Goal: Contribute content: Contribute content

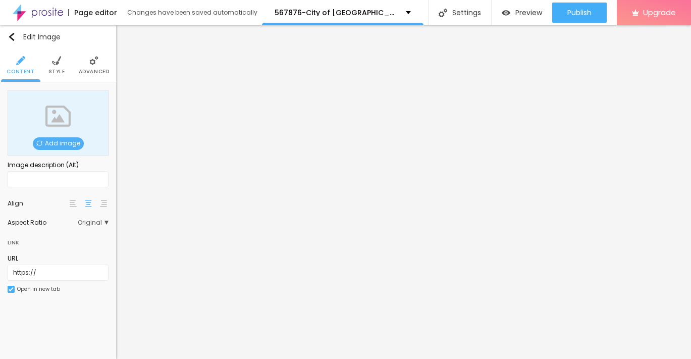
click at [61, 141] on span "Add image" at bounding box center [58, 143] width 51 height 13
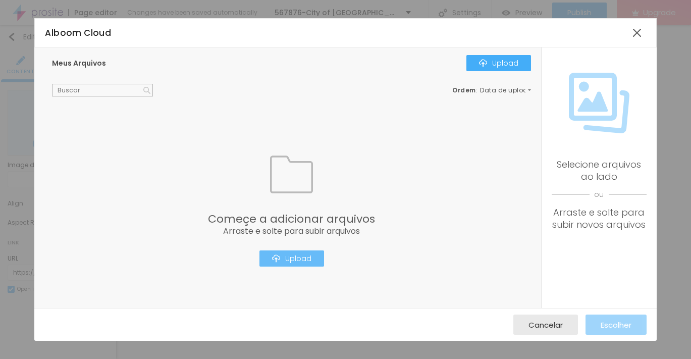
click at [302, 259] on div "Upload" at bounding box center [291, 258] width 39 height 8
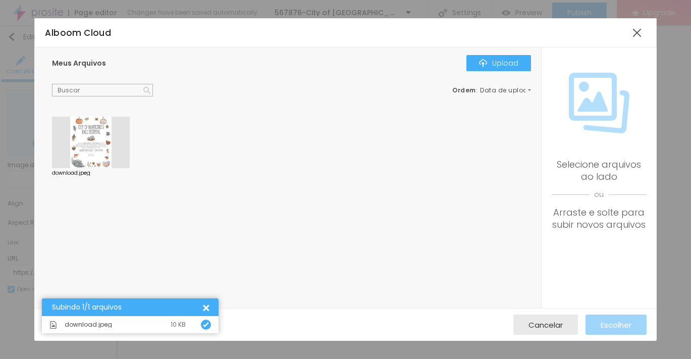
click at [85, 147] on div at bounding box center [91, 142] width 78 height 51
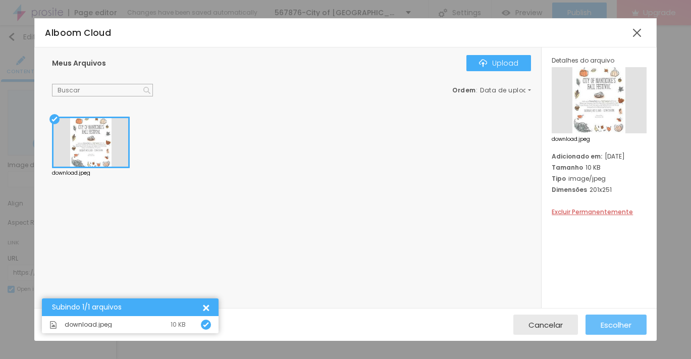
click at [610, 327] on span "Escolher" at bounding box center [616, 325] width 31 height 9
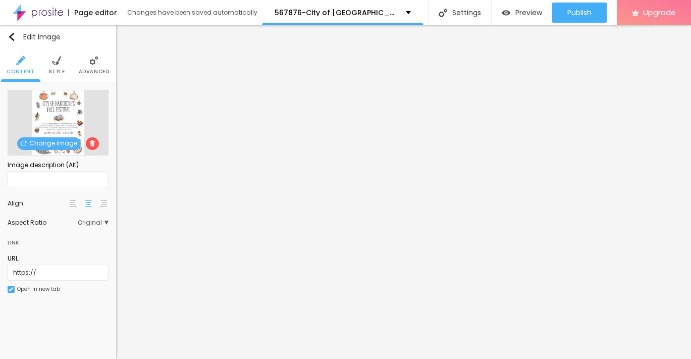
click at [55, 60] on img at bounding box center [56, 60] width 9 height 9
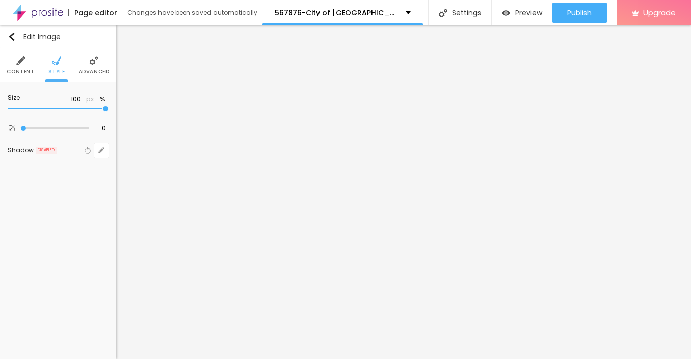
type input "95"
type input "90"
type input "85"
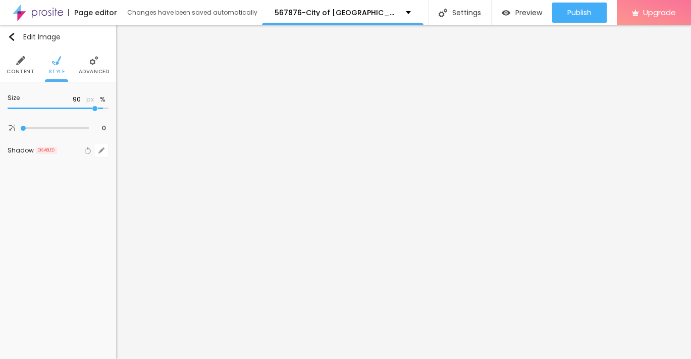
type input "85"
type input "80"
type input "75"
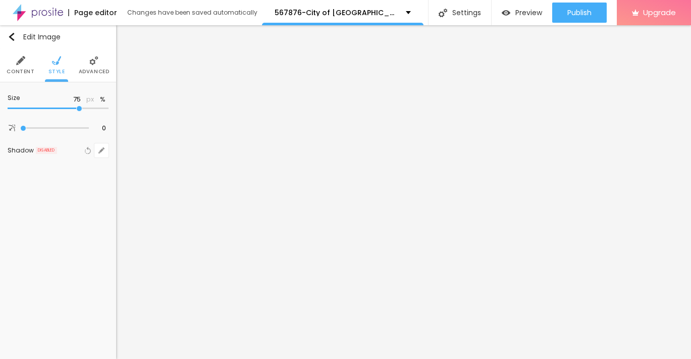
type input "70"
type input "65"
type input "60"
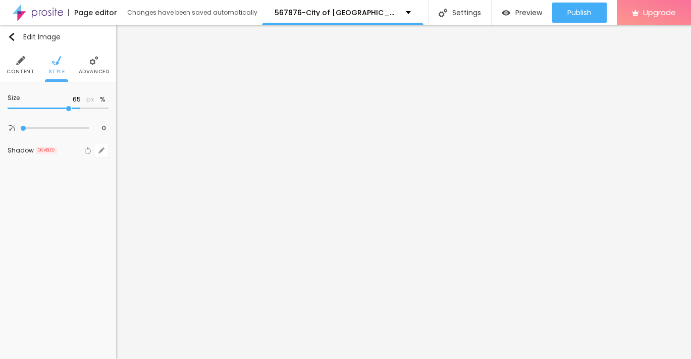
type input "60"
type input "55"
type input "50"
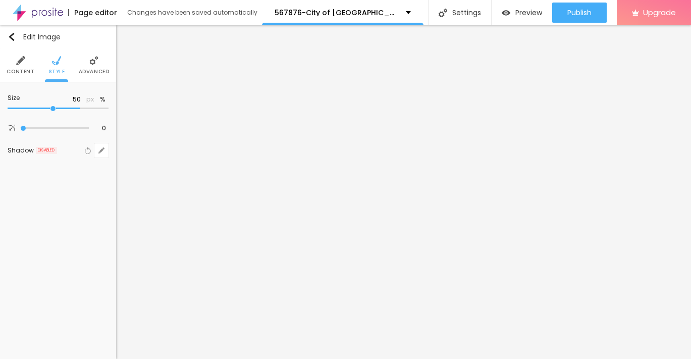
type input "45"
type input "40"
type input "35"
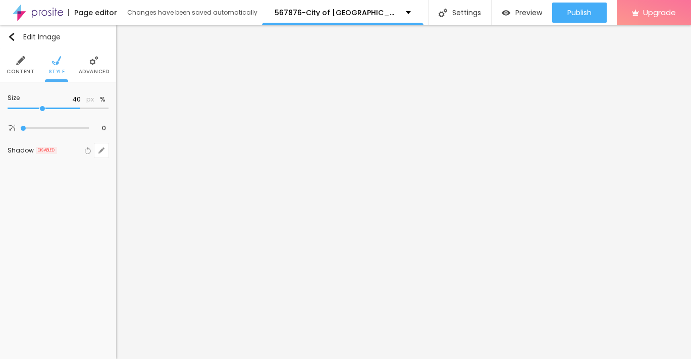
type input "35"
type input "30"
type input "25"
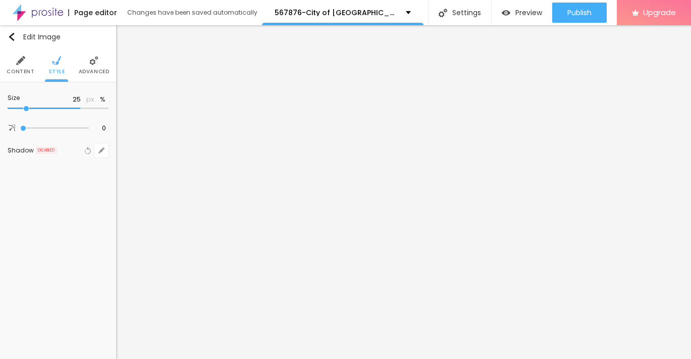
type input "20"
type input "15"
type input "10"
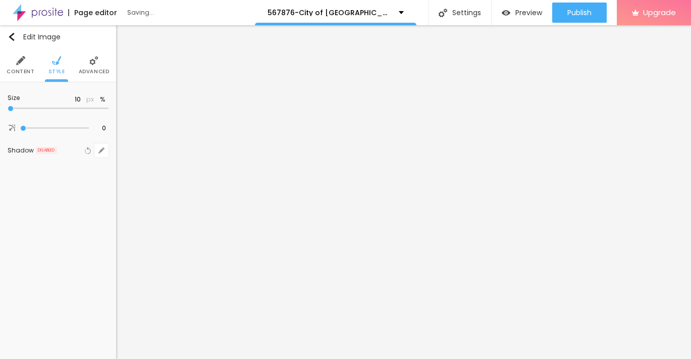
drag, startPoint x: 106, startPoint y: 109, endPoint x: -3, endPoint y: 102, distance: 109.2
type input "10"
click at [8, 106] on input "range" at bounding box center [58, 108] width 101 height 5
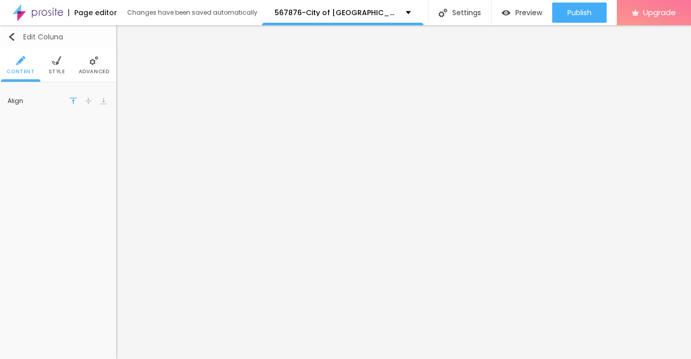
click at [13, 33] on img "button" at bounding box center [12, 37] width 8 height 8
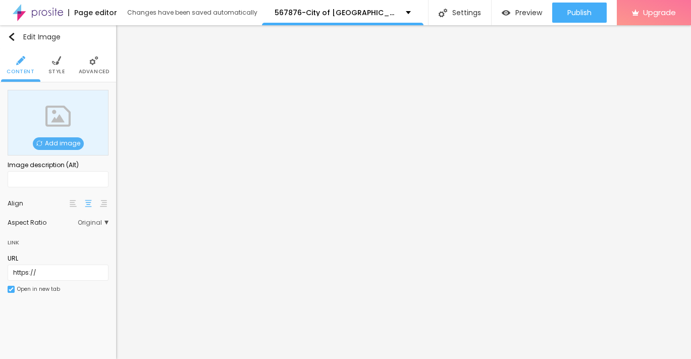
click at [64, 142] on span "Add image" at bounding box center [58, 143] width 51 height 13
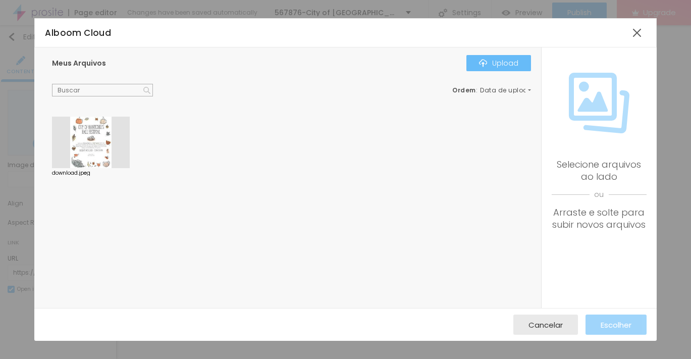
click at [514, 59] on div "Upload" at bounding box center [498, 63] width 39 height 8
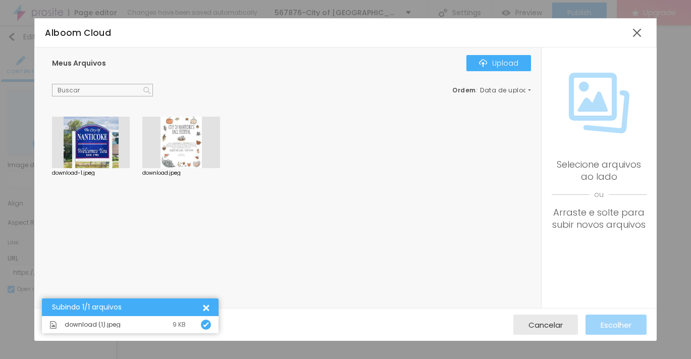
click at [97, 144] on div at bounding box center [91, 142] width 78 height 51
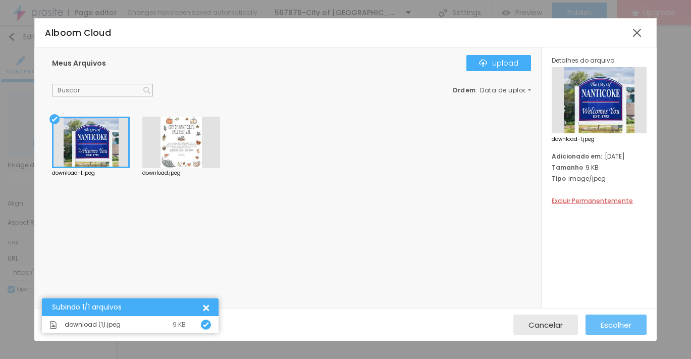
click at [627, 325] on span "Escolher" at bounding box center [616, 325] width 31 height 9
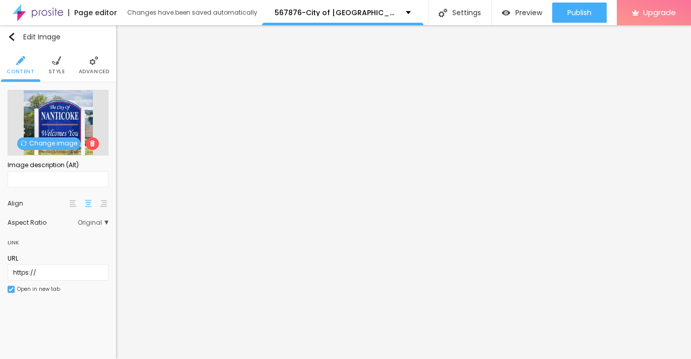
click at [61, 65] on li "Style" at bounding box center [56, 64] width 17 height 33
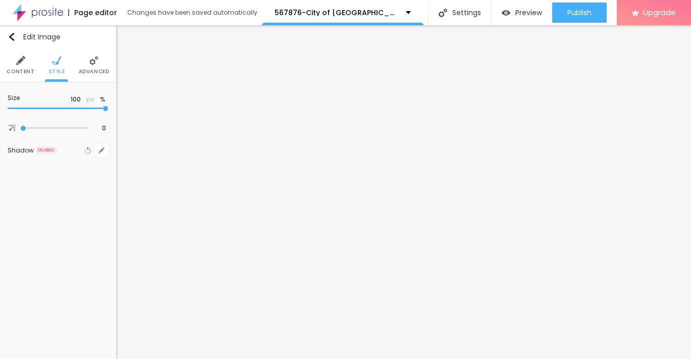
type input "95"
type input "90"
type input "80"
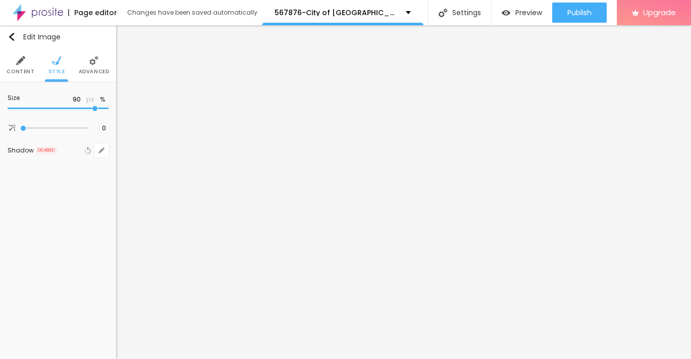
type input "80"
type input "70"
type input "60"
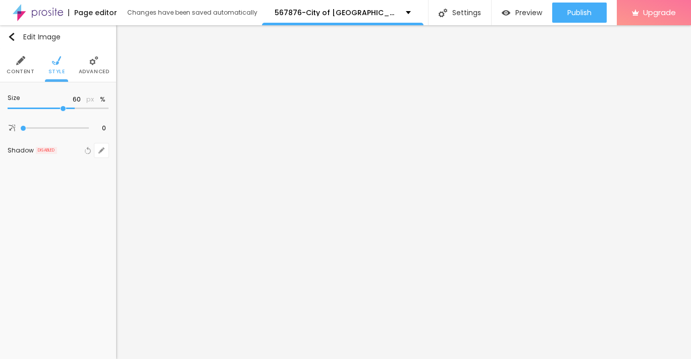
type input "55"
type input "45"
type input "35"
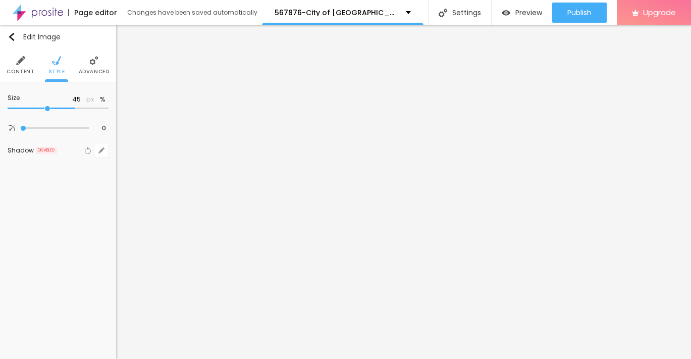
type input "35"
type input "30"
type input "20"
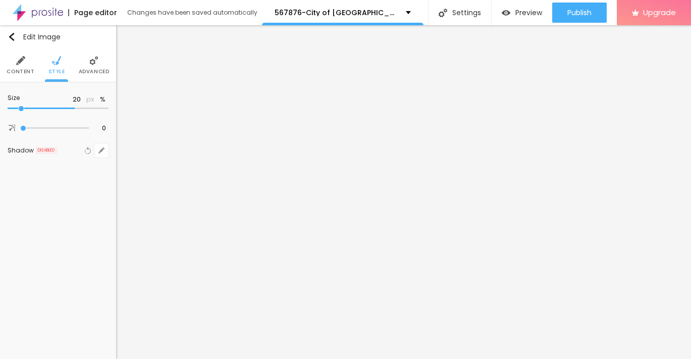
type input "10"
drag, startPoint x: 108, startPoint y: 108, endPoint x: -3, endPoint y: 108, distance: 110.5
type input "10"
click at [8, 108] on input "range" at bounding box center [58, 108] width 101 height 5
click at [13, 35] on img "button" at bounding box center [12, 37] width 8 height 8
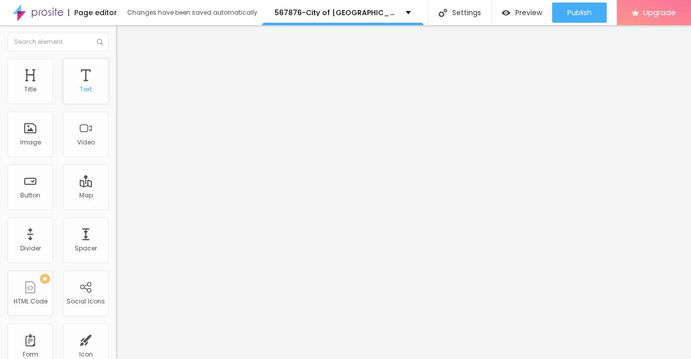
click at [96, 91] on div "Text" at bounding box center [85, 81] width 45 height 45
drag, startPoint x: 96, startPoint y: 91, endPoint x: 77, endPoint y: 94, distance: 18.8
click at [77, 94] on div "Text" at bounding box center [85, 81] width 45 height 45
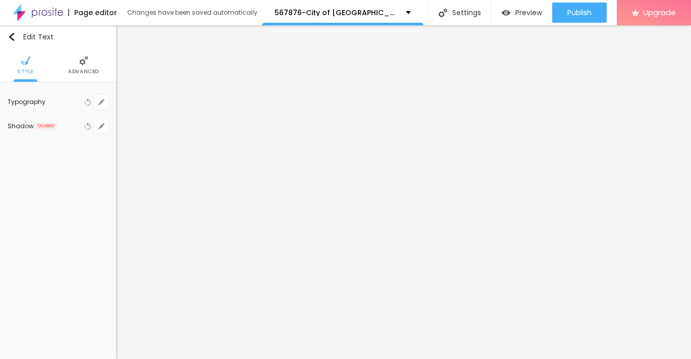
click at [81, 66] on li "Advanced" at bounding box center [83, 64] width 31 height 33
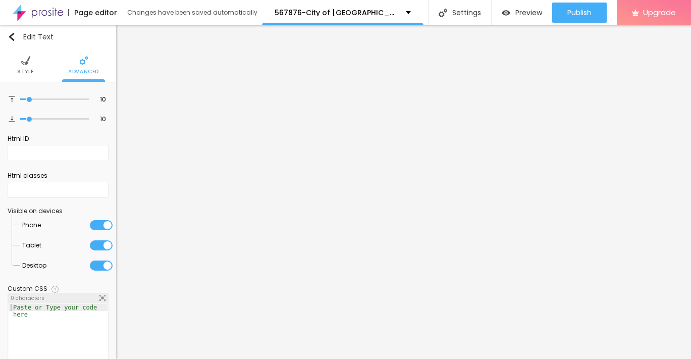
click at [28, 66] on li "Style" at bounding box center [25, 64] width 17 height 33
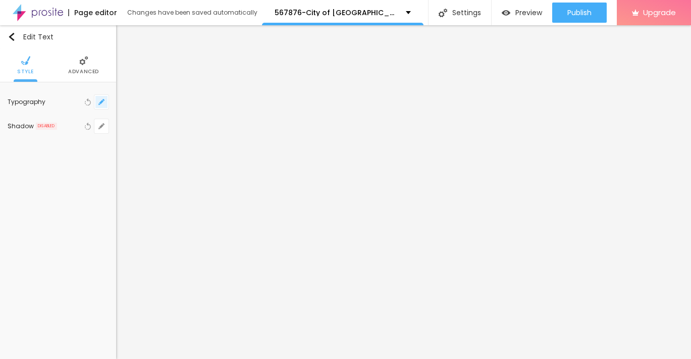
click at [101, 105] on button "button" at bounding box center [101, 102] width 14 height 14
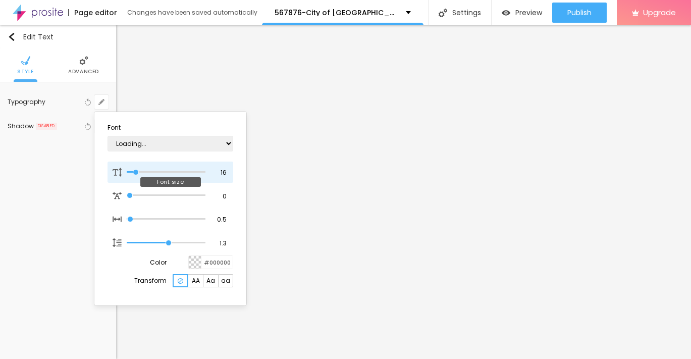
type input "1"
type input "18"
type input "1"
type input "22"
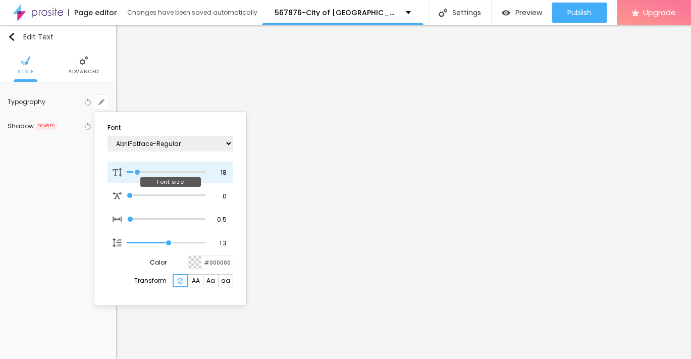
type input "22"
type input "1"
type input "24"
type input "1"
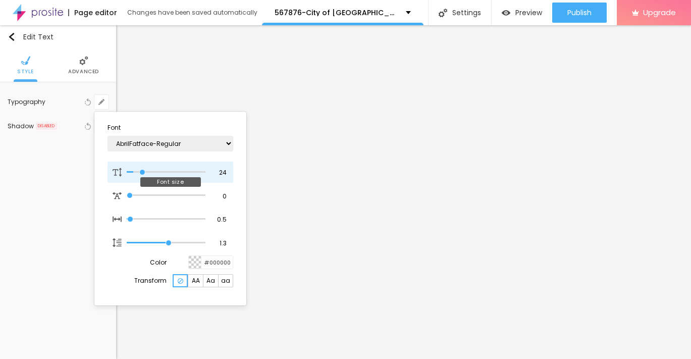
type input "25"
type input "1"
type input "26"
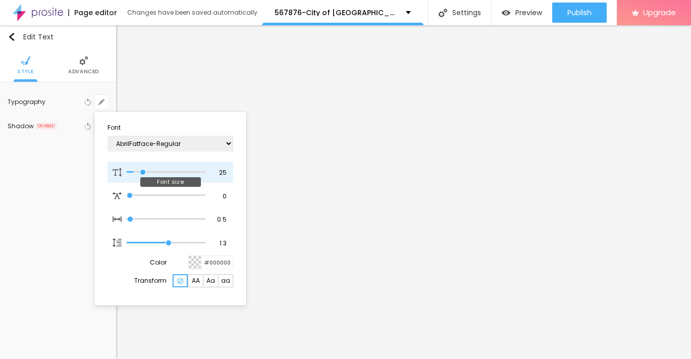
type input "1"
type input "28"
type input "1"
type input "29"
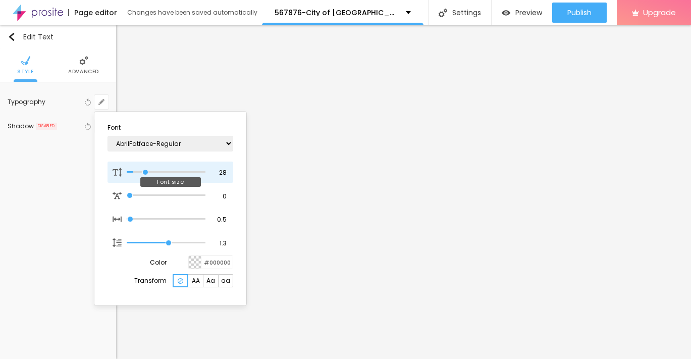
type input "29"
type input "1"
type input "30"
type input "1"
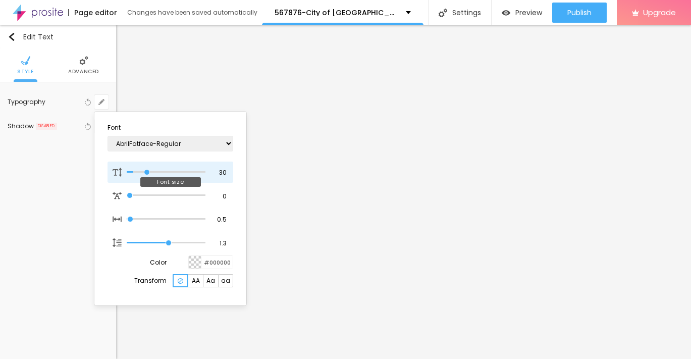
type input "31"
type input "1"
type input "32"
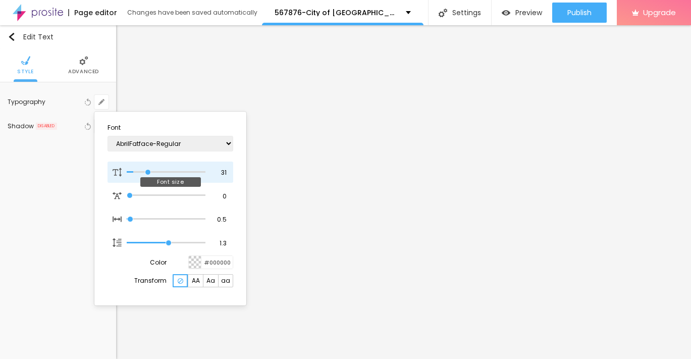
type input "1"
type input "33"
type input "1"
type input "34"
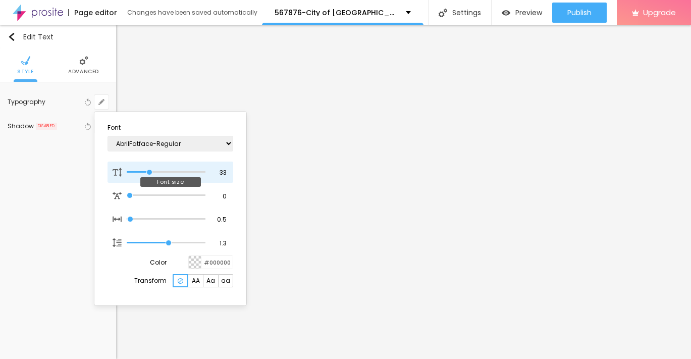
type input "34"
type input "1"
type input "35"
type input "1"
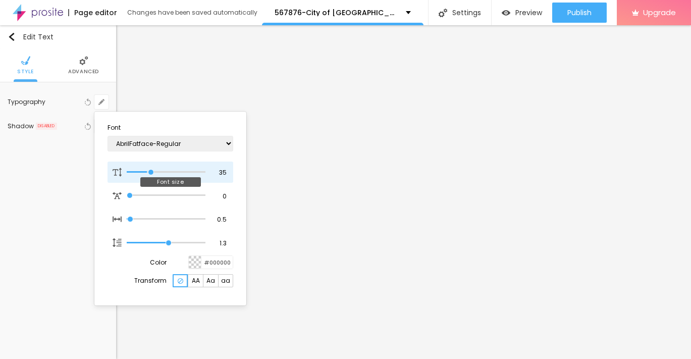
type input "36"
type input "1"
type input "37"
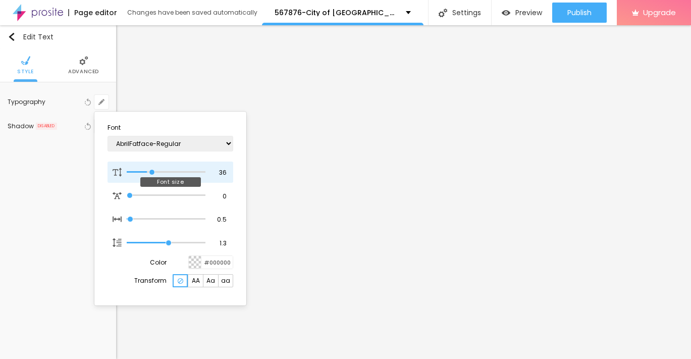
type input "1"
type input "36"
type input "1"
type input "35"
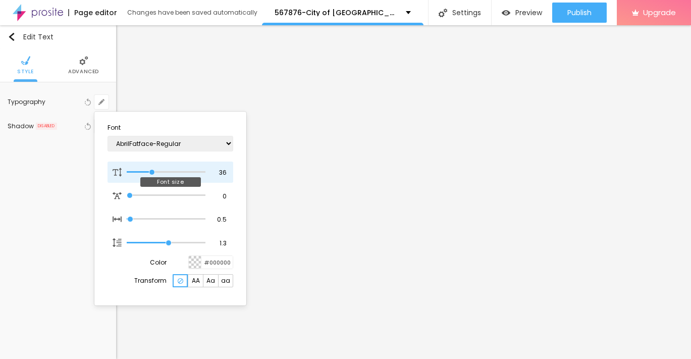
type input "35"
type input "1"
type input "34"
type input "1"
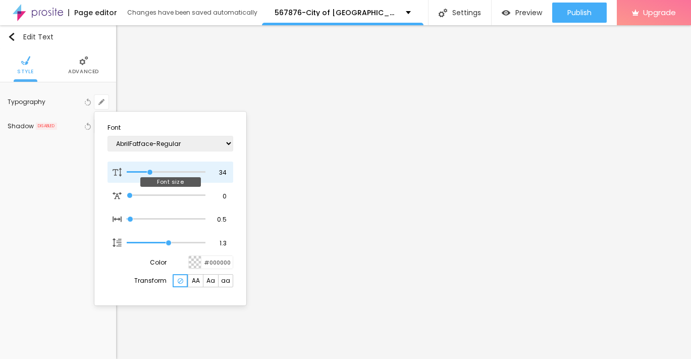
type input "33"
type input "1"
type input "32"
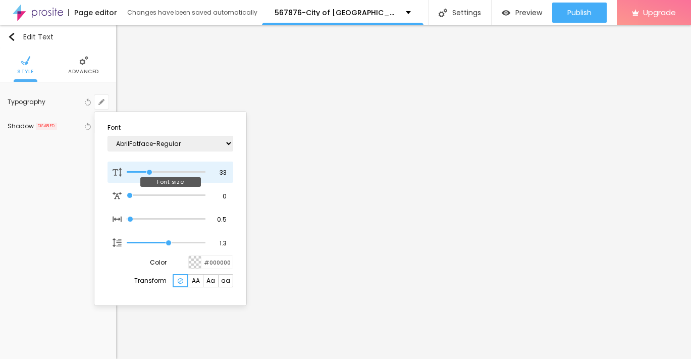
type input "1"
type input "31"
type input "1"
type input "30"
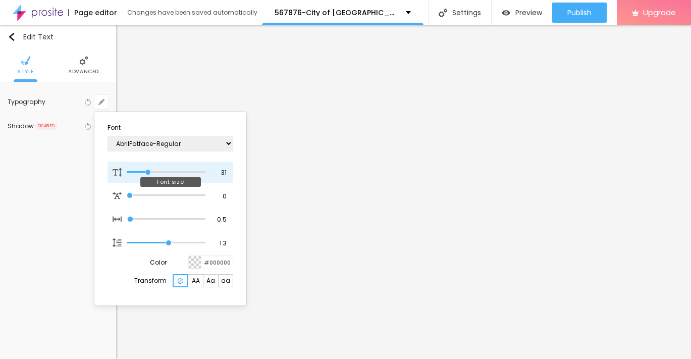
type input "30"
type input "1"
type input "29"
type input "1"
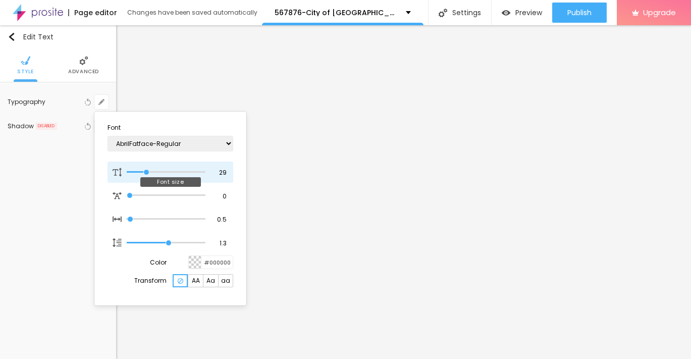
type input "28"
type input "1"
type input "27"
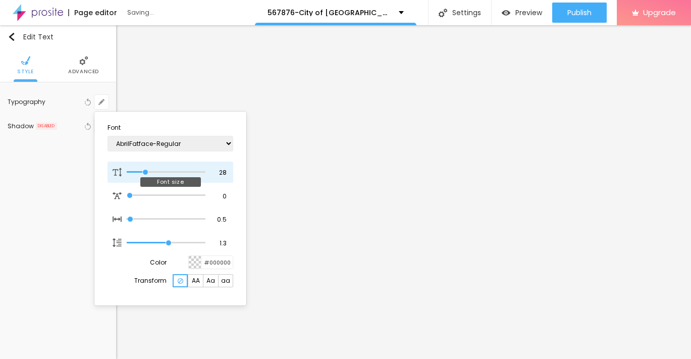
type input "1"
type input "26"
type input "1"
type input "25"
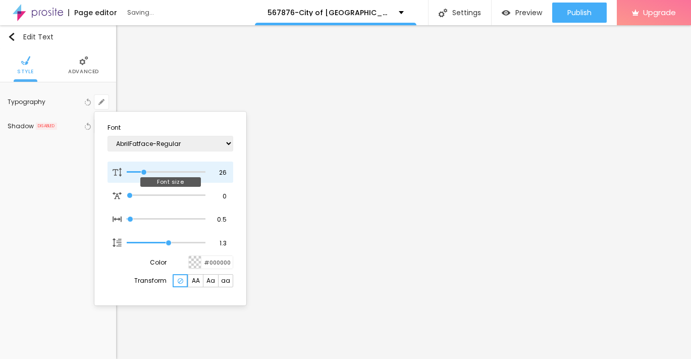
type input "25"
type input "1"
type input "24"
type input "1"
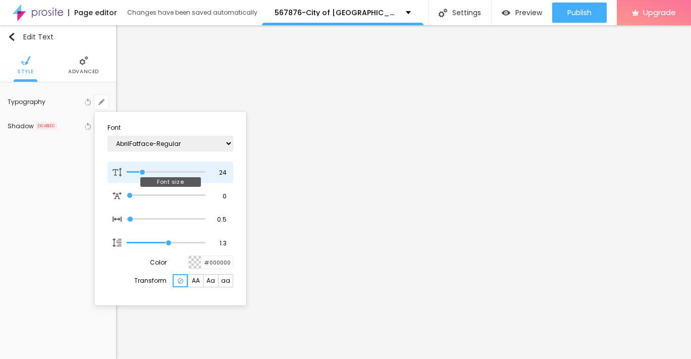
type input "23"
type input "1"
type input "22"
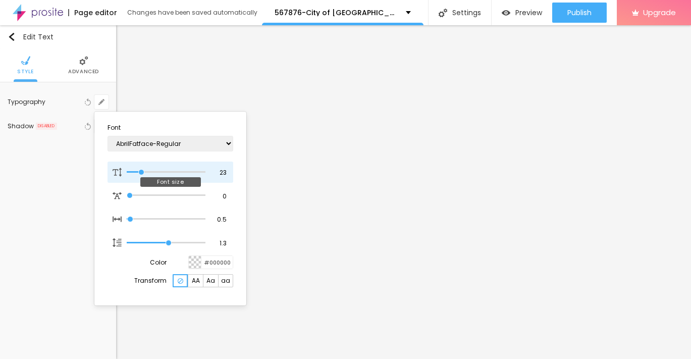
type input "1"
type input "23"
type input "1"
type input "23"
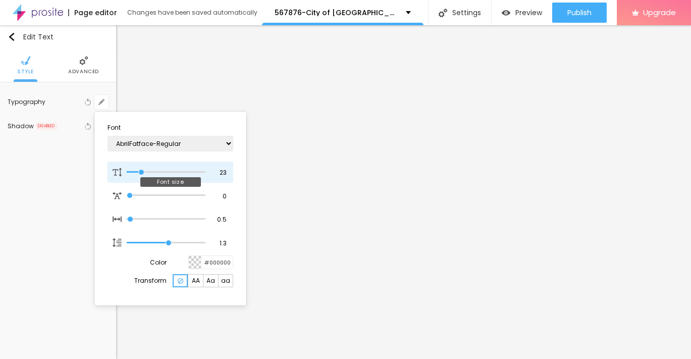
click at [141, 173] on input "range" at bounding box center [166, 172] width 79 height 5
type input "1"
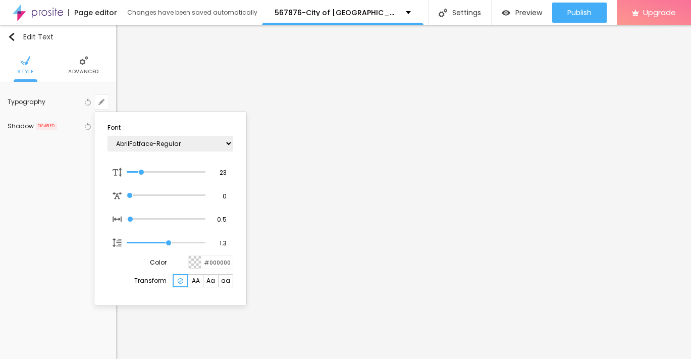
click at [11, 38] on div at bounding box center [345, 179] width 691 height 359
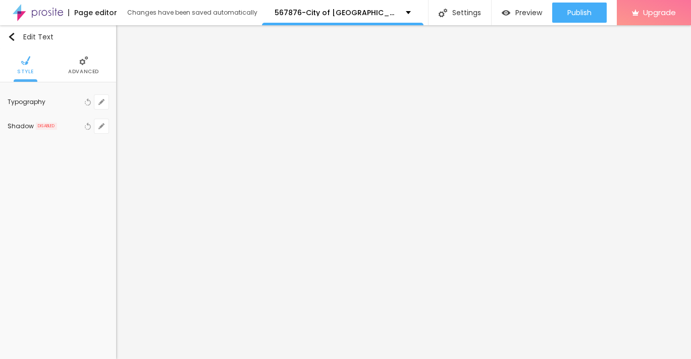
click at [11, 38] on img "button" at bounding box center [12, 37] width 8 height 8
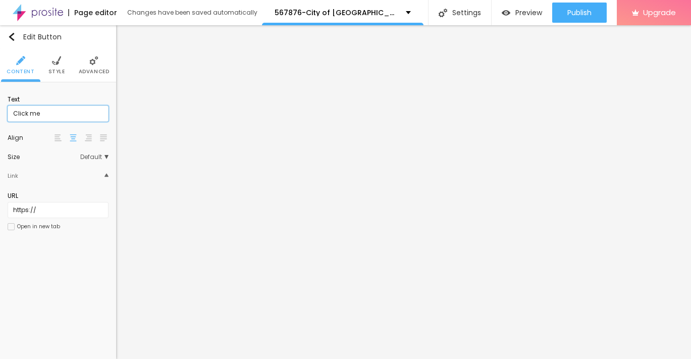
click at [80, 113] on input "Click me" at bounding box center [58, 113] width 101 height 16
paste input "→ VIEW DOCUMENT HERE"
type input "→ VIEW DOCUMENT HERE"
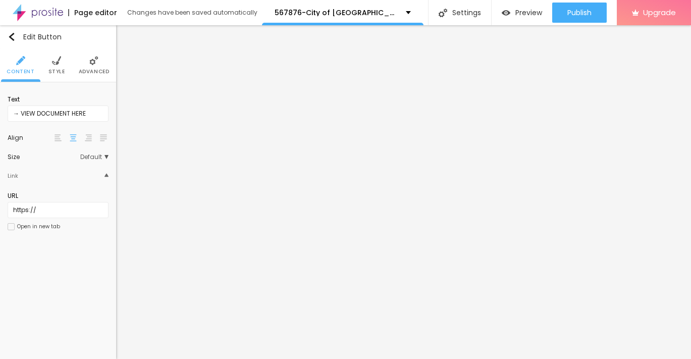
click at [92, 72] on span "Advanced" at bounding box center [94, 71] width 31 height 5
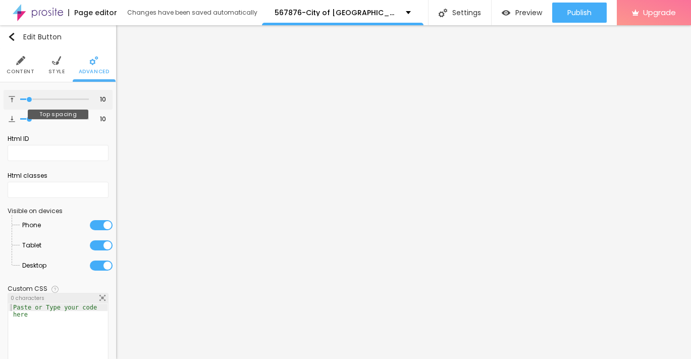
type input "12"
type input "13"
type input "14"
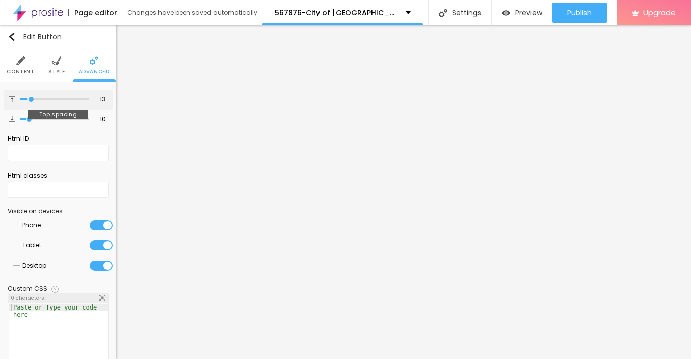
type input "14"
type input "15"
type input "16"
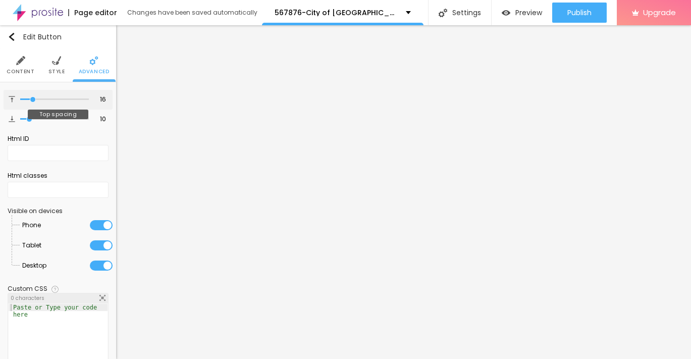
type input "17"
type input "18"
type input "19"
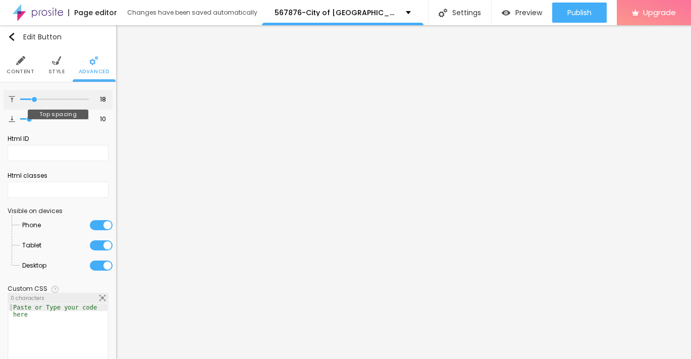
type input "19"
type input "20"
type input "21"
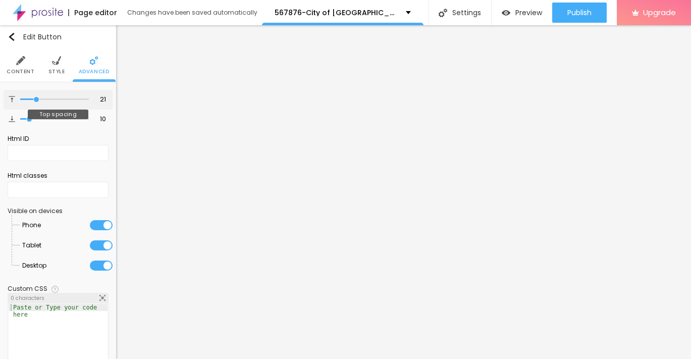
type input "20"
type input "19"
type input "18"
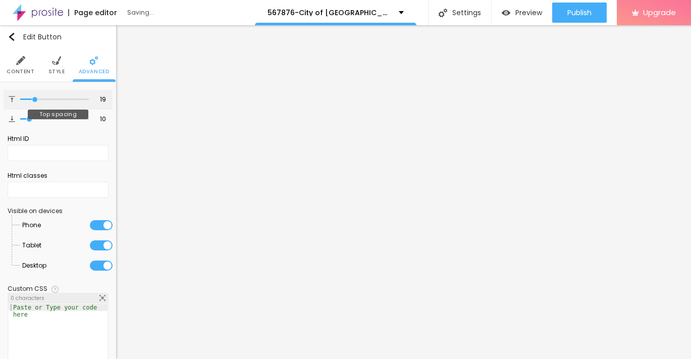
type input "18"
type input "19"
type input "20"
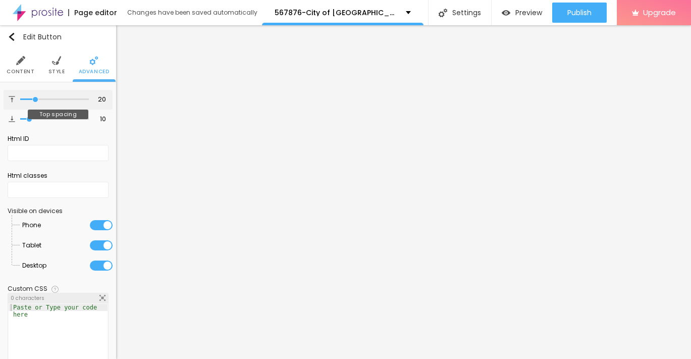
drag, startPoint x: 30, startPoint y: 98, endPoint x: 36, endPoint y: 98, distance: 5.6
type input "20"
click at [36, 98] on input "range" at bounding box center [54, 99] width 69 height 5
click at [14, 39] on img "button" at bounding box center [12, 37] width 8 height 8
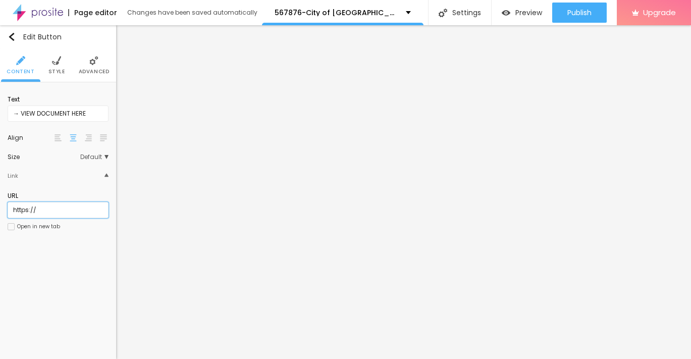
click at [70, 205] on input "https://" at bounding box center [58, 210] width 101 height 16
paste input "[DOMAIN_NAME][URL]"
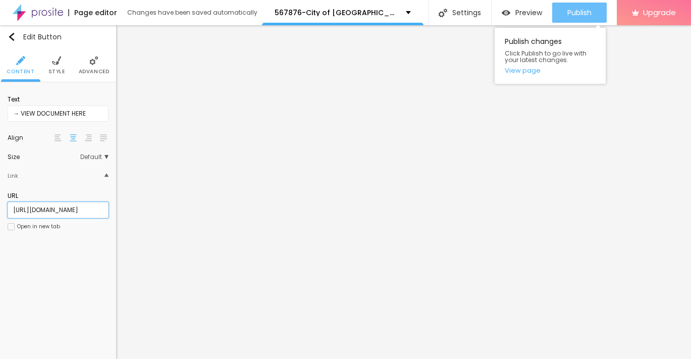
type input "[URL][DOMAIN_NAME]"
click at [575, 10] on span "Publish" at bounding box center [579, 13] width 24 height 8
